Goal: Find contact information: Find contact information

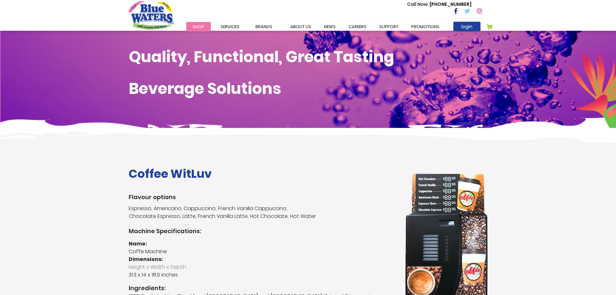
drag, startPoint x: 233, startPoint y: 53, endPoint x: 239, endPoint y: 56, distance: 7.1
click at [0, 0] on span "Commercial Rentals" at bounding box center [0, 0] width 0 height 0
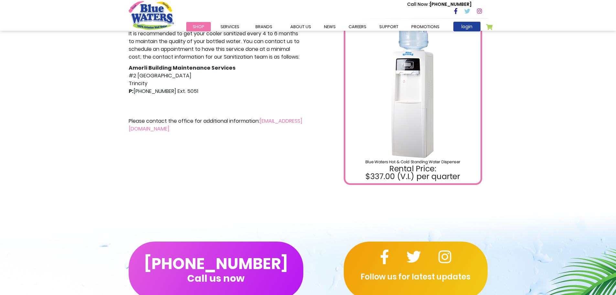
scroll to position [194, 0]
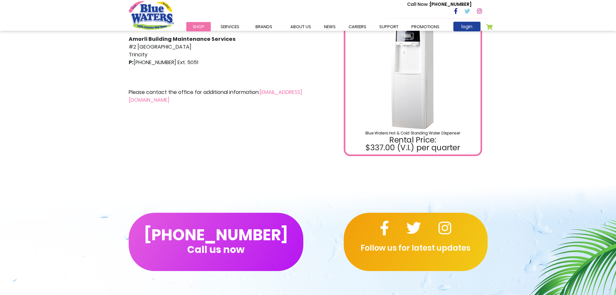
click at [188, 98] on link "[EMAIL_ADDRESS][DOMAIN_NAME]" at bounding box center [216, 95] width 174 height 15
click at [187, 135] on div "Hot & Cold Standing Cooler It is recommended to get your cooler sanitized every…" at bounding box center [216, 64] width 184 height 183
drag, startPoint x: 126, startPoint y: 102, endPoint x: 224, endPoint y: 102, distance: 97.4
click at [224, 102] on div "Hot & Cold Standing Cooler It is recommended to get your cooler sanitized every…" at bounding box center [216, 64] width 184 height 183
click at [252, 137] on div "Hot & Cold Standing Cooler It is recommended to get your cooler sanitized every…" at bounding box center [216, 64] width 184 height 183
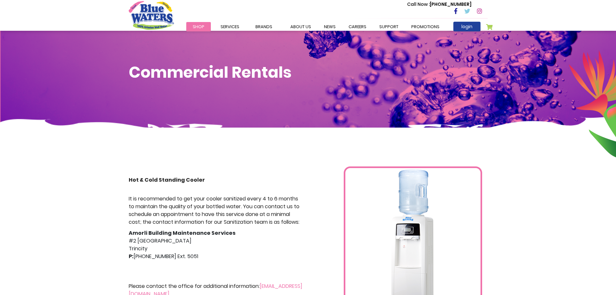
scroll to position [0, 0]
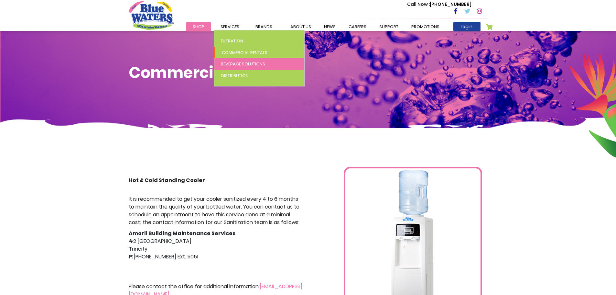
click at [226, 64] on span "Beverage Solutions" at bounding box center [243, 64] width 44 height 6
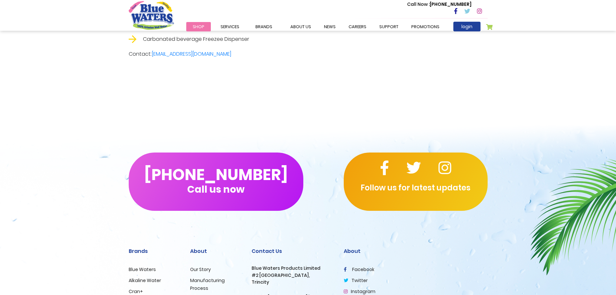
scroll to position [1197, 0]
